Goal: Check status: Check status

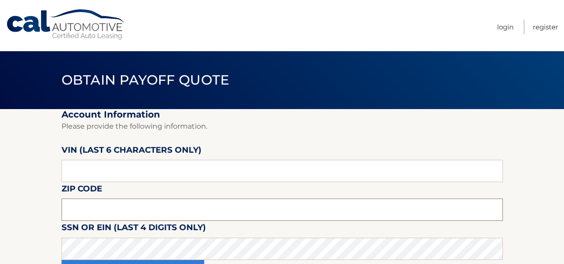
drag, startPoint x: 126, startPoint y: 208, endPoint x: 135, endPoint y: 203, distance: 11.2
click at [126, 208] on input "text" at bounding box center [281, 210] width 441 height 22
type input "14127"
click at [215, 176] on input "text" at bounding box center [281, 171] width 441 height 22
paste input "237861"
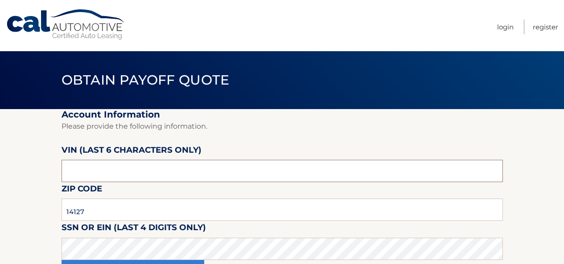
type input "237861"
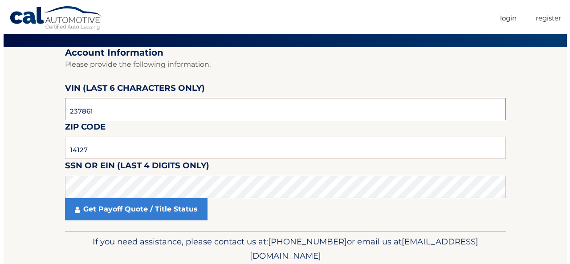
scroll to position [96, 0]
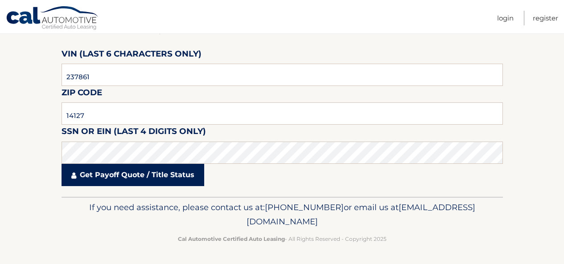
click at [145, 177] on link "Get Payoff Quote / Title Status" at bounding box center [132, 175] width 143 height 22
click at [148, 176] on link "Get Payoff Quote / Title Status" at bounding box center [132, 175] width 143 height 22
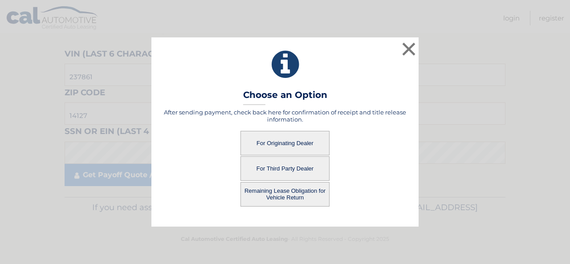
click at [295, 141] on button "For Originating Dealer" at bounding box center [285, 143] width 89 height 25
click at [297, 141] on button "For Originating Dealer" at bounding box center [285, 143] width 89 height 25
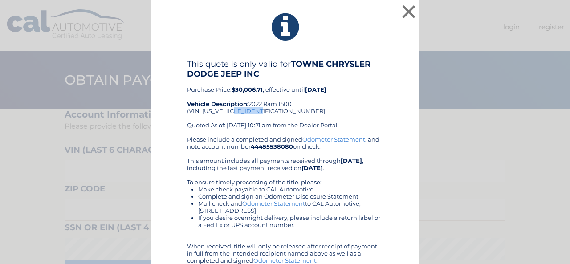
drag, startPoint x: 261, startPoint y: 110, endPoint x: 234, endPoint y: 111, distance: 27.2
click at [234, 111] on div "This quote is only valid for TOWNE CHRYSLER DODGE JEEP INC Purchase Price: $30,…" at bounding box center [285, 97] width 196 height 77
copy div "NN237861"
click at [363, 20] on icon at bounding box center [285, 27] width 245 height 32
